Goal: Task Accomplishment & Management: Use online tool/utility

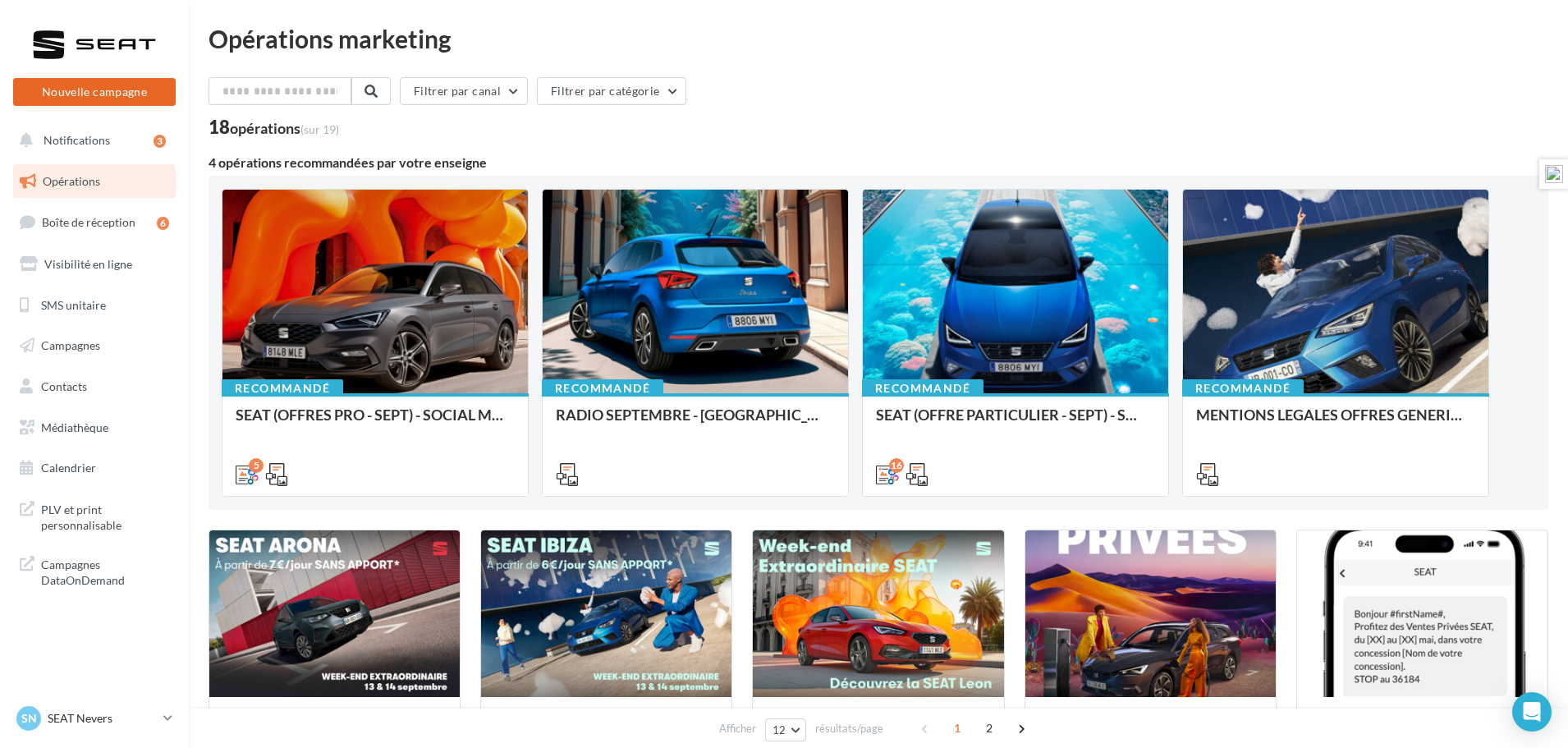
click at [95, 95] on button "Nouvelle campagne" at bounding box center [94, 92] width 162 height 28
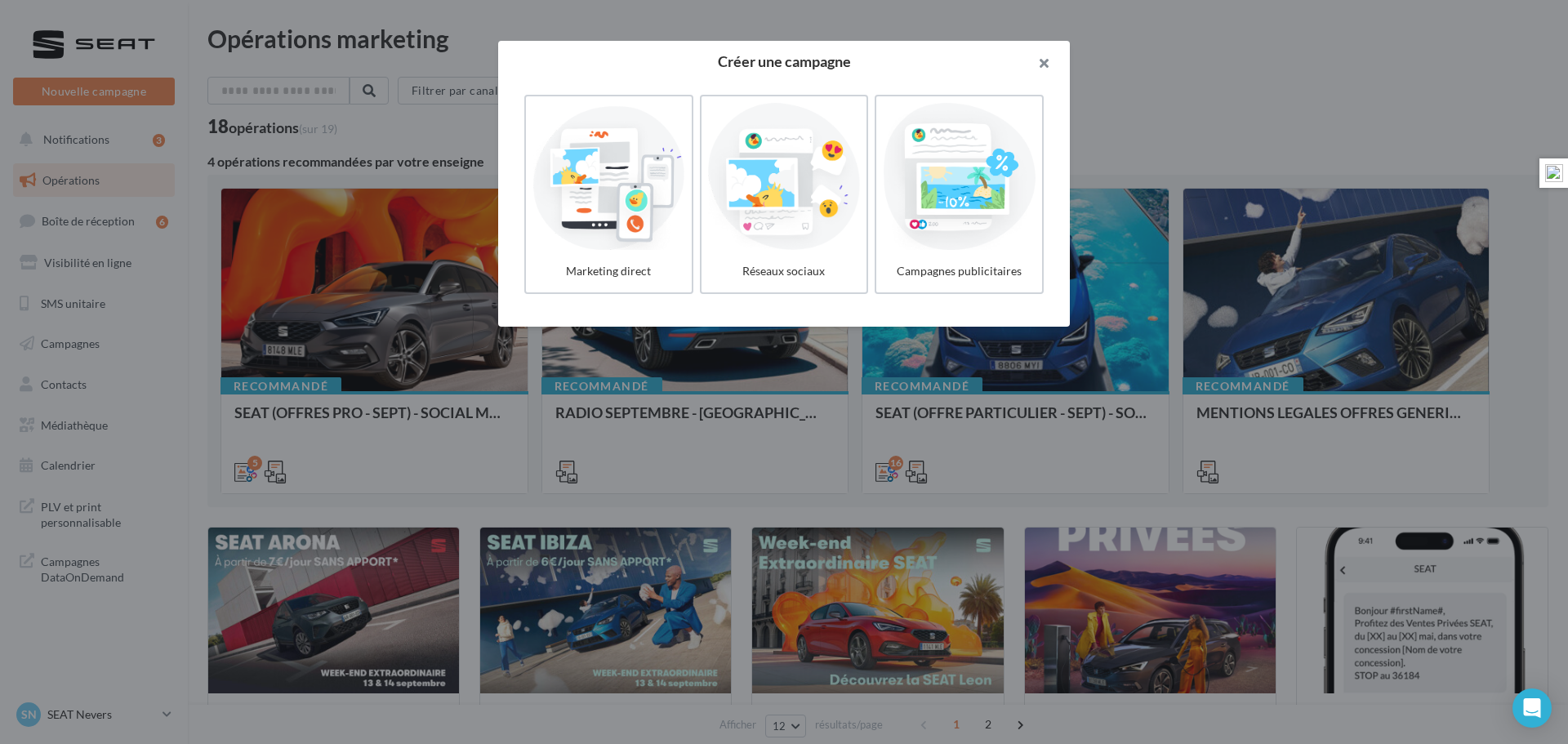
click at [1050, 55] on button "button" at bounding box center [1037, 66] width 66 height 49
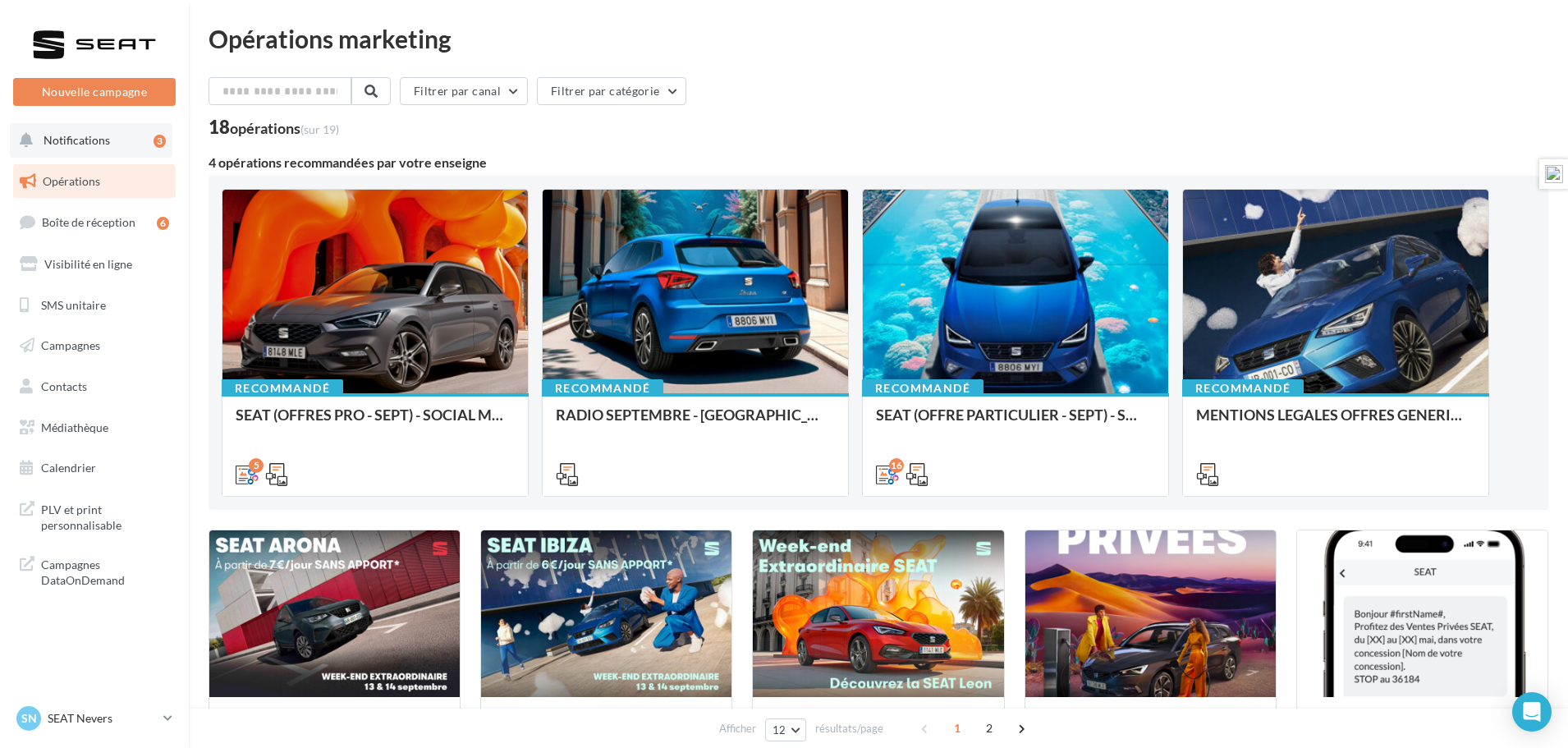
click at [85, 141] on span "Notifications" at bounding box center [76, 140] width 66 height 14
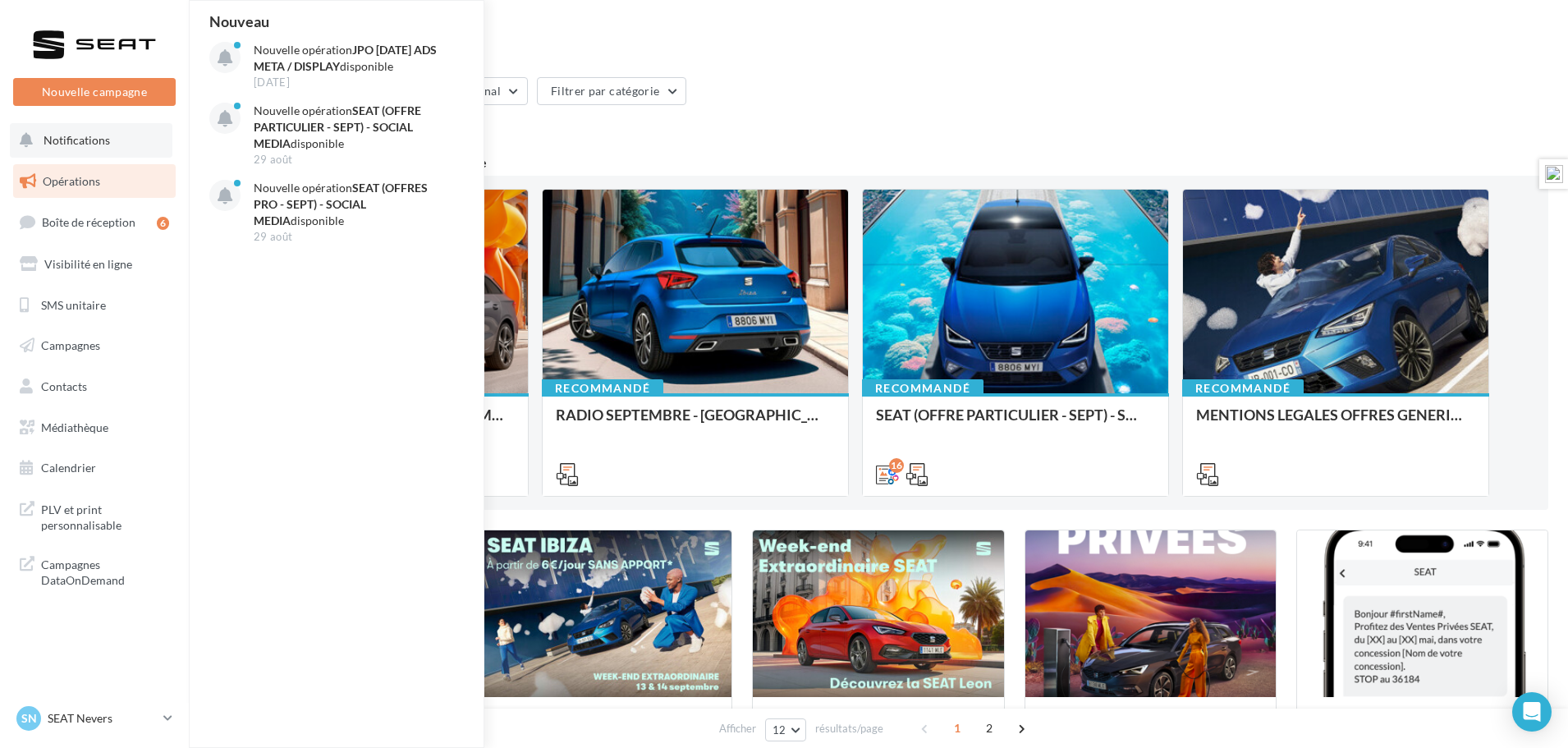
click at [85, 141] on span "Notifications" at bounding box center [76, 140] width 66 height 14
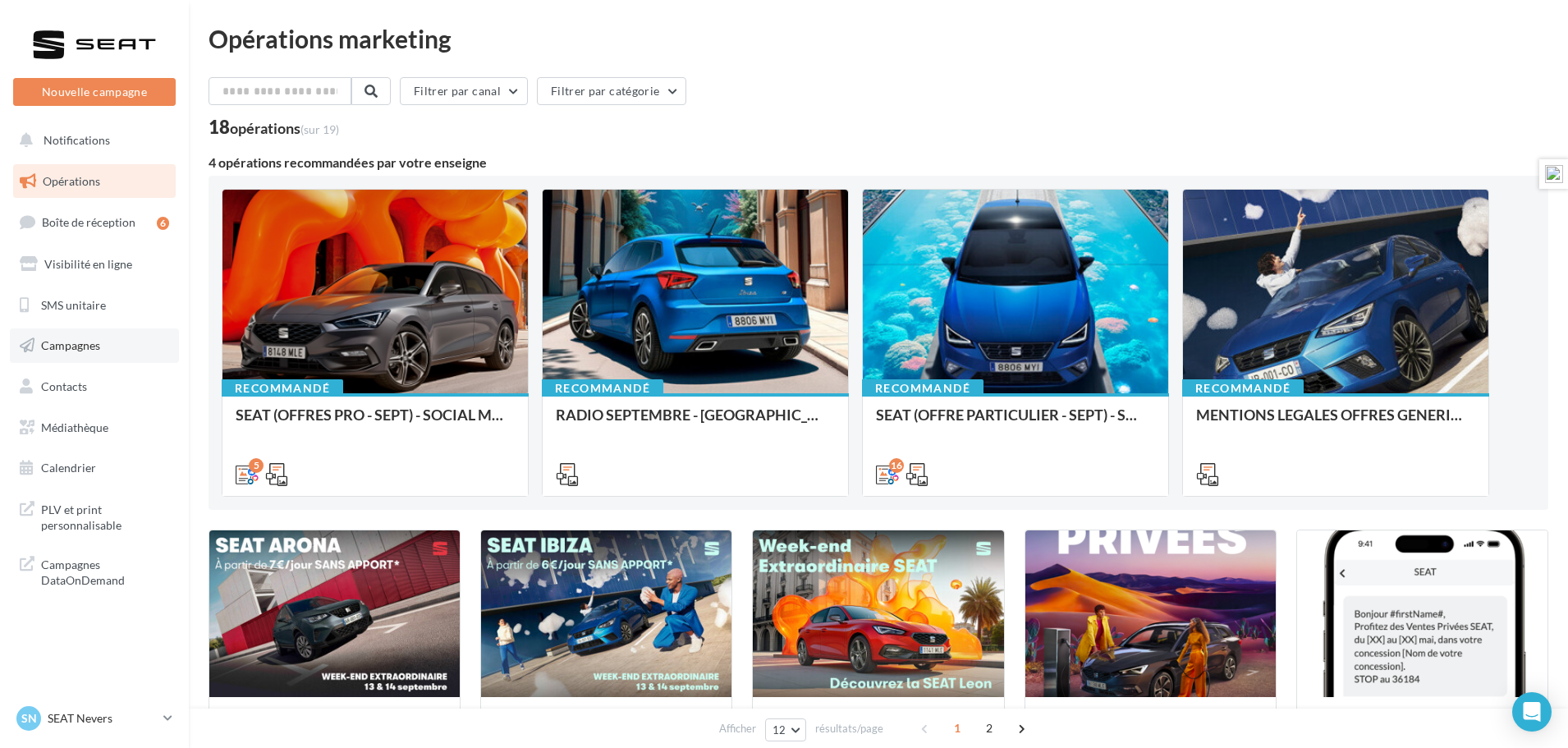
click at [54, 351] on span "Campagnes" at bounding box center [71, 344] width 59 height 14
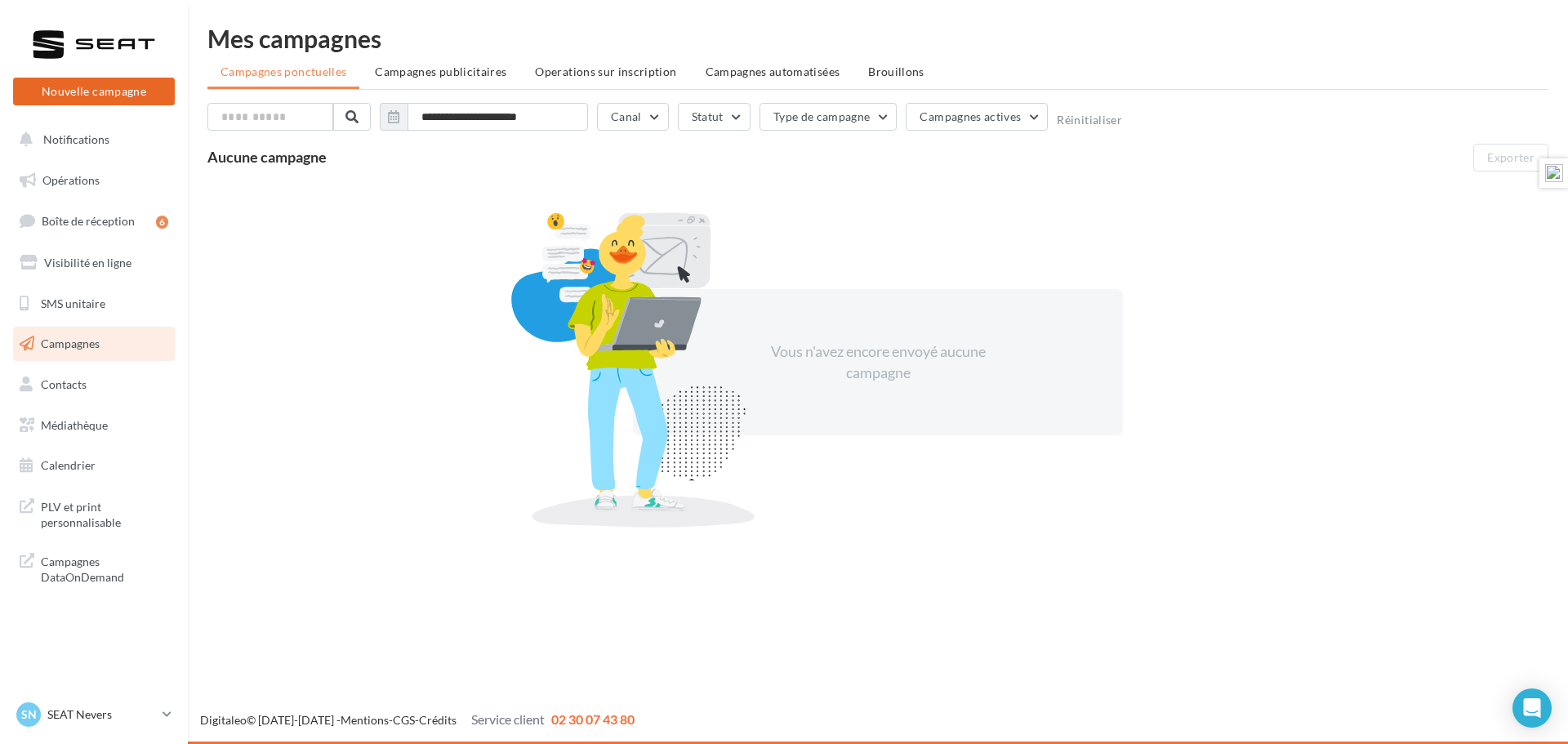
click at [123, 88] on button "Nouvelle campagne" at bounding box center [94, 92] width 161 height 28
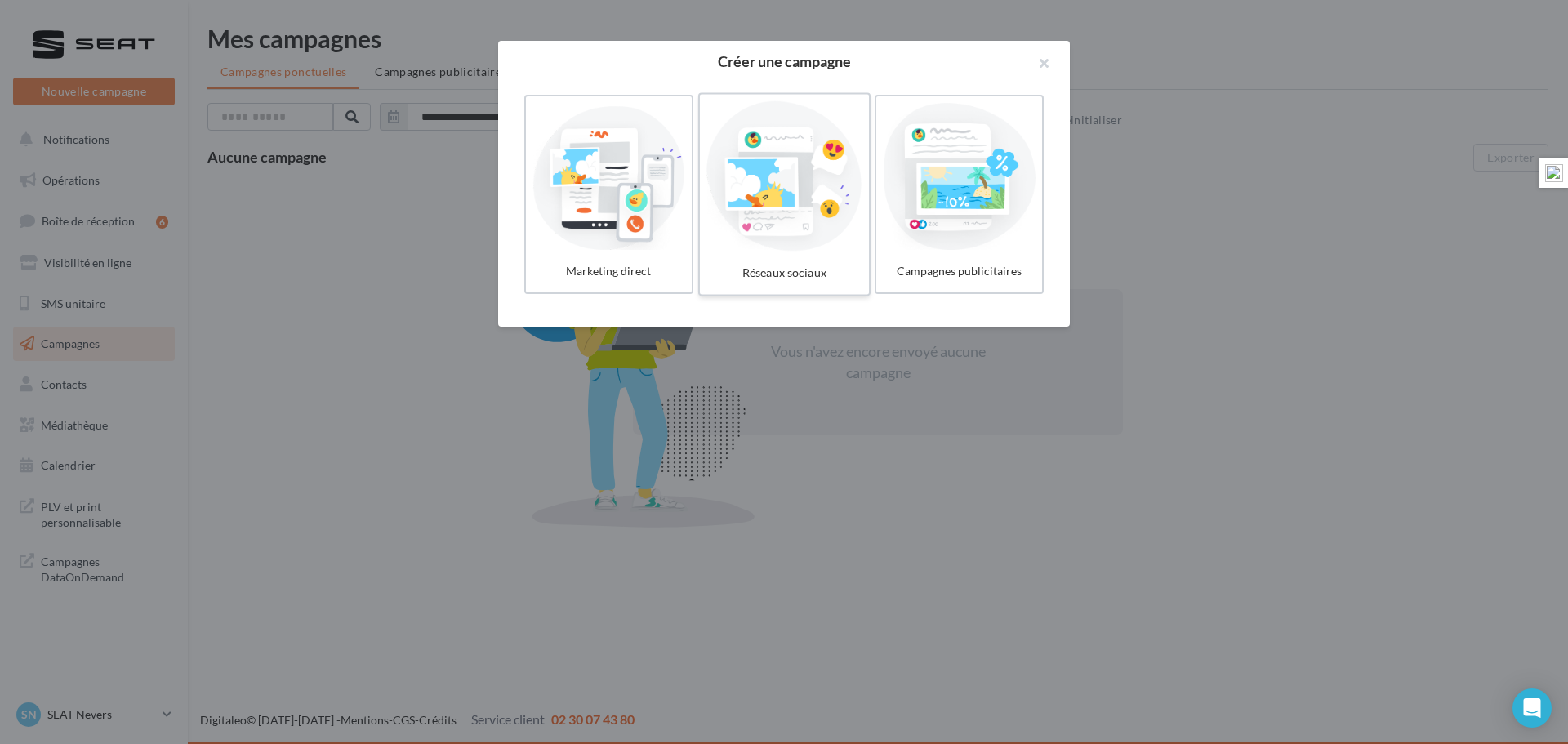
click at [781, 271] on div "Réseaux sociaux" at bounding box center [784, 273] width 155 height 30
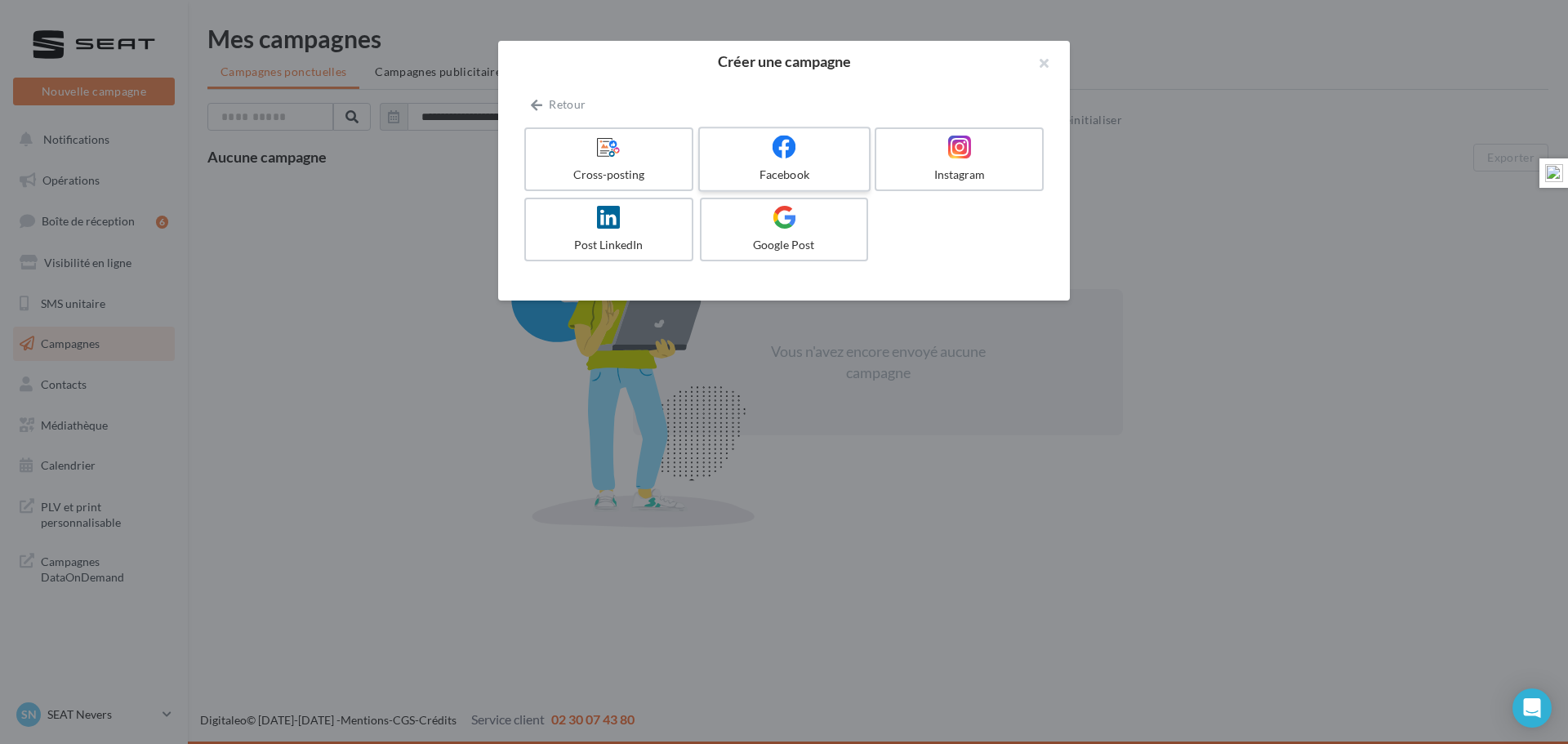
click at [774, 186] on label "Facebook" at bounding box center [784, 159] width 173 height 66
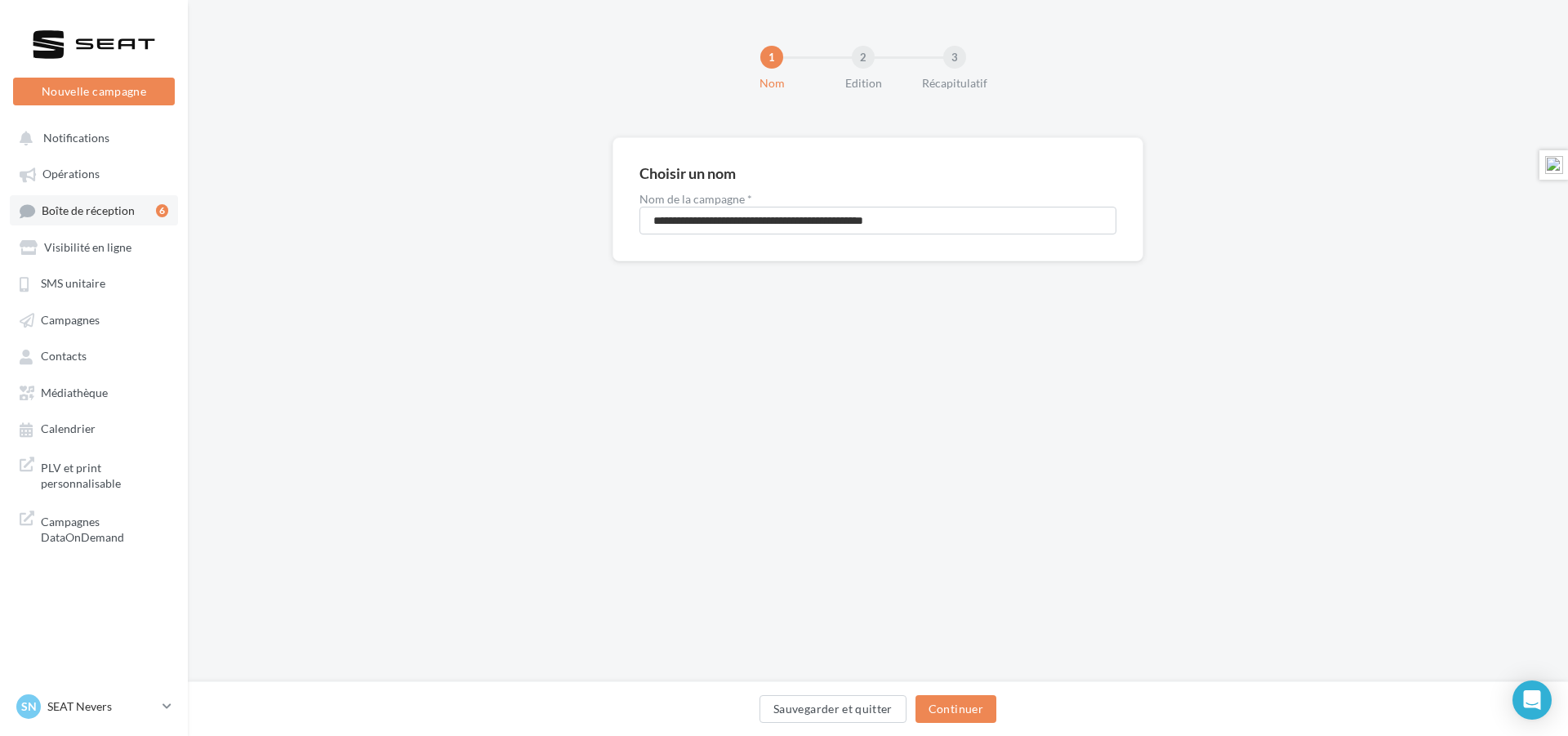
click at [63, 205] on span "Boîte de réception" at bounding box center [87, 210] width 93 height 14
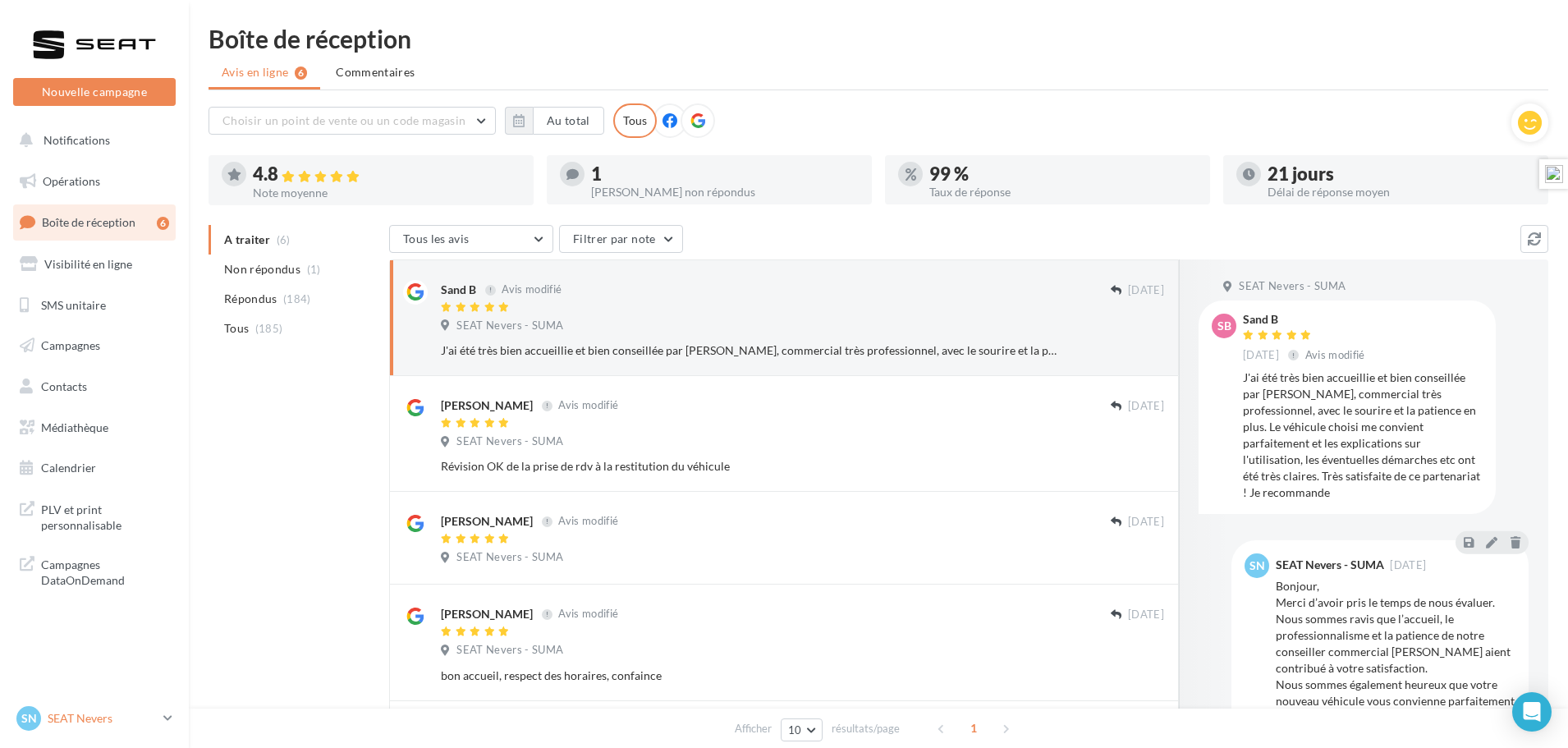
click at [95, 728] on div "SN SEAT Nevers SEAT-NEVERS" at bounding box center [86, 718] width 141 height 25
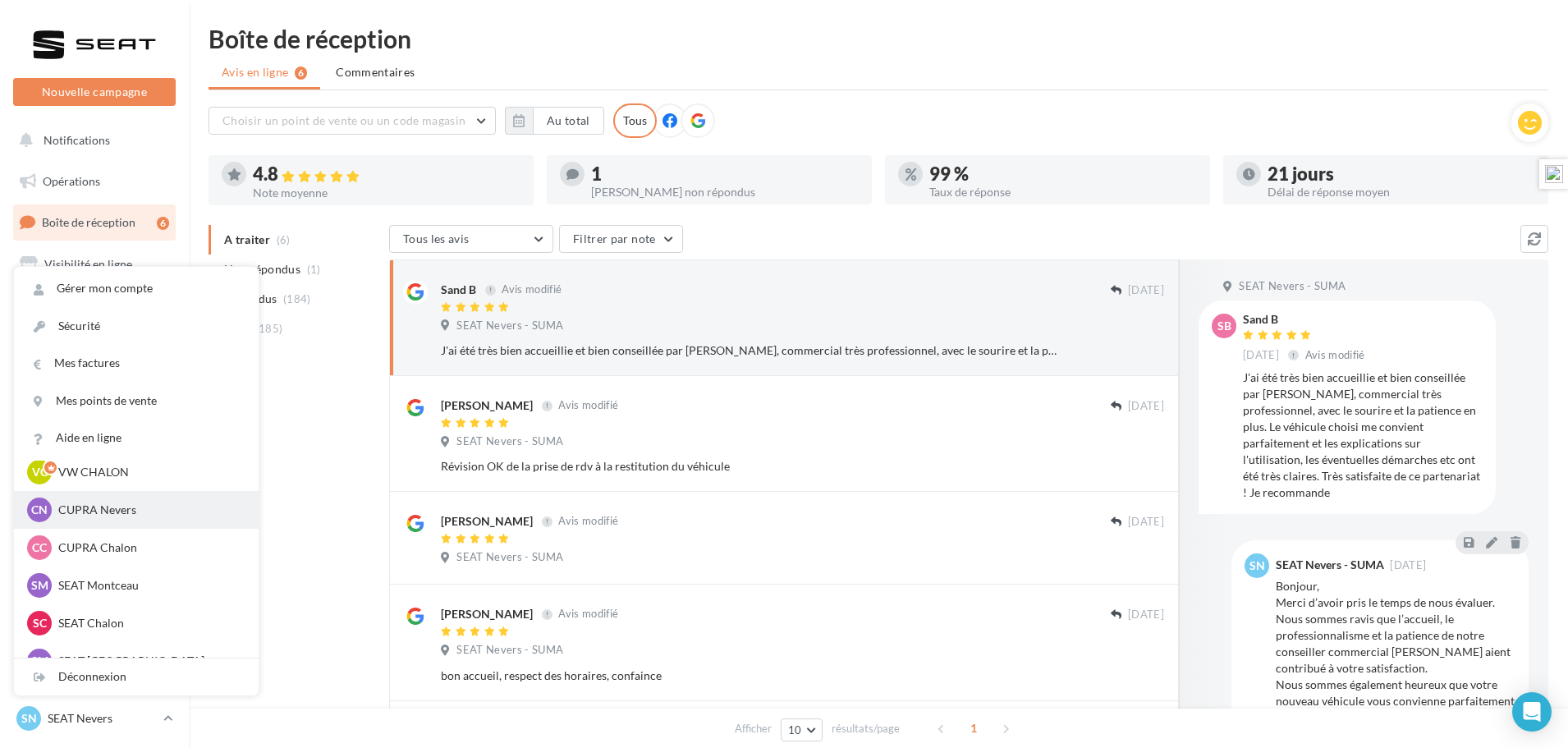
scroll to position [82, 0]
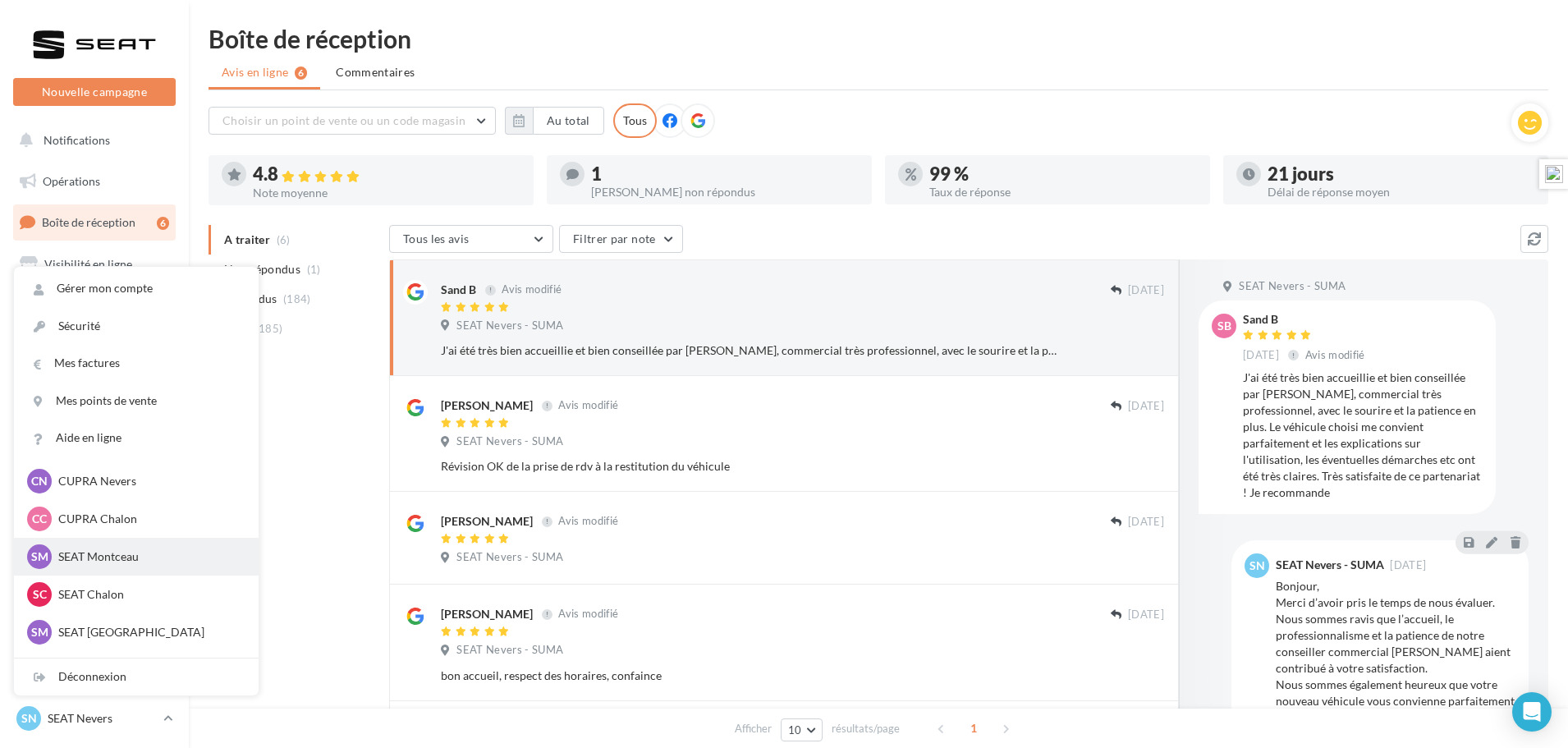
click at [117, 562] on p "SEAT Montceau" at bounding box center [148, 556] width 180 height 16
